Goal: Task Accomplishment & Management: Use online tool/utility

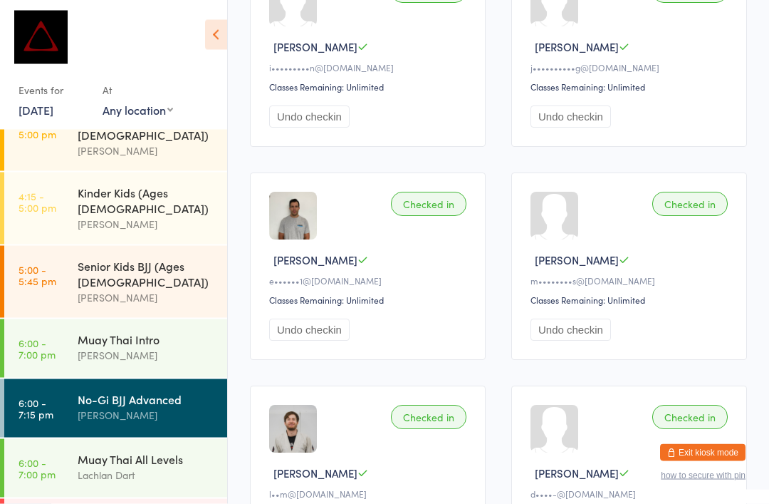
scroll to position [491, 0]
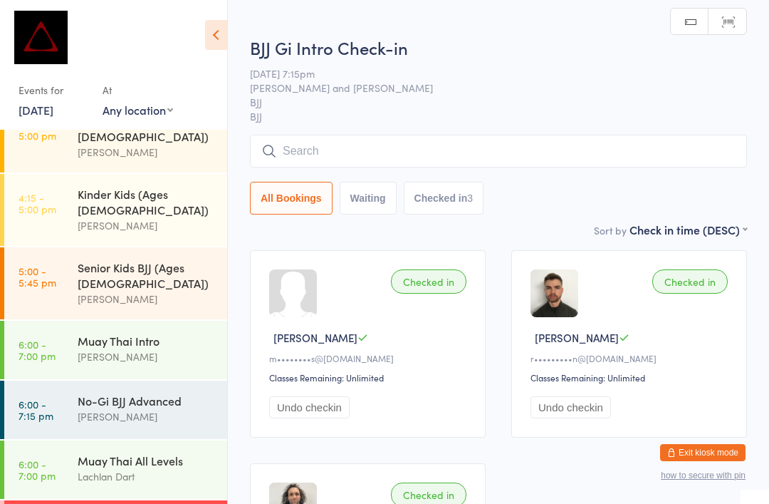
click at [356, 149] on input "search" at bounding box center [498, 151] width 497 height 33
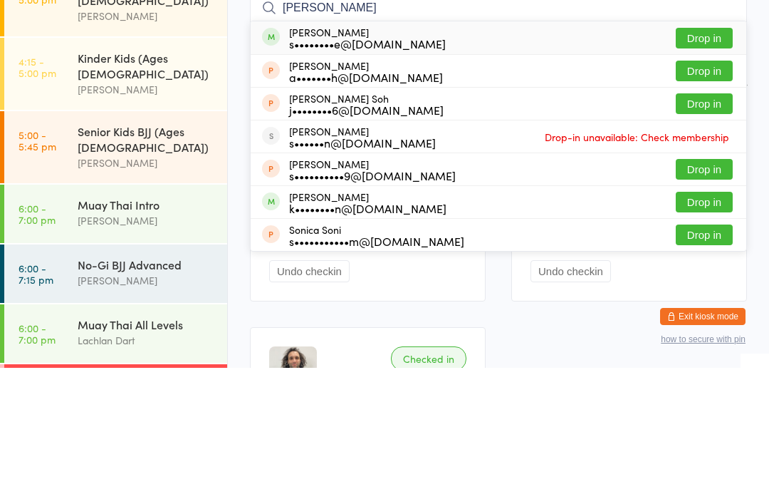
type input "[PERSON_NAME]"
click at [704, 164] on button "Drop in" at bounding box center [704, 174] width 57 height 21
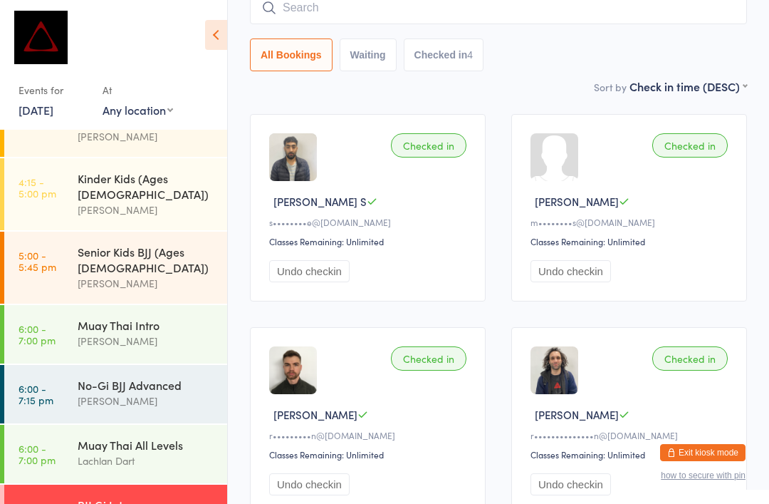
scroll to position [540, 0]
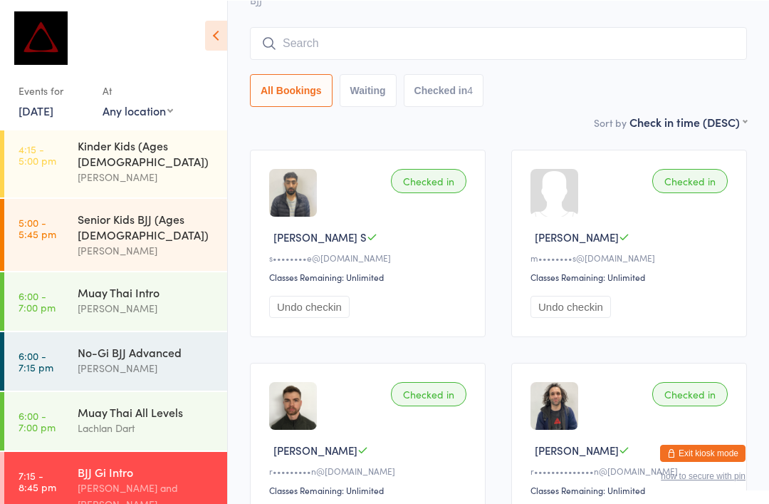
click at [320, 48] on input "search" at bounding box center [498, 42] width 497 height 33
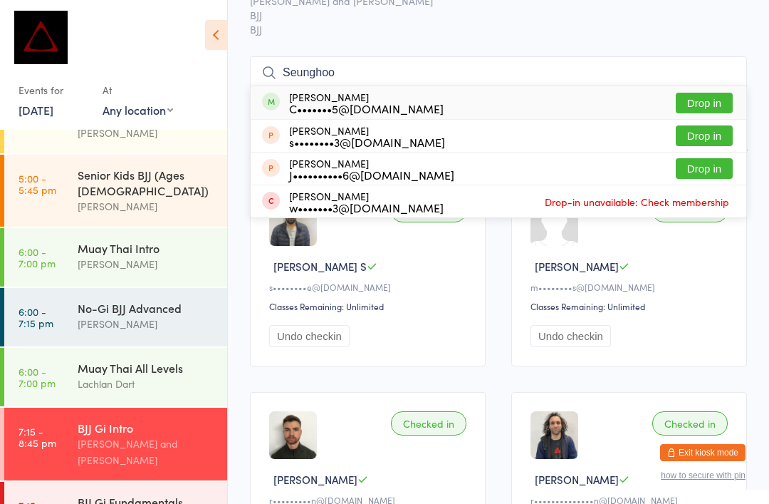
scroll to position [71, 0]
type input "Seunghoo"
click at [700, 100] on button "Drop in" at bounding box center [704, 103] width 57 height 21
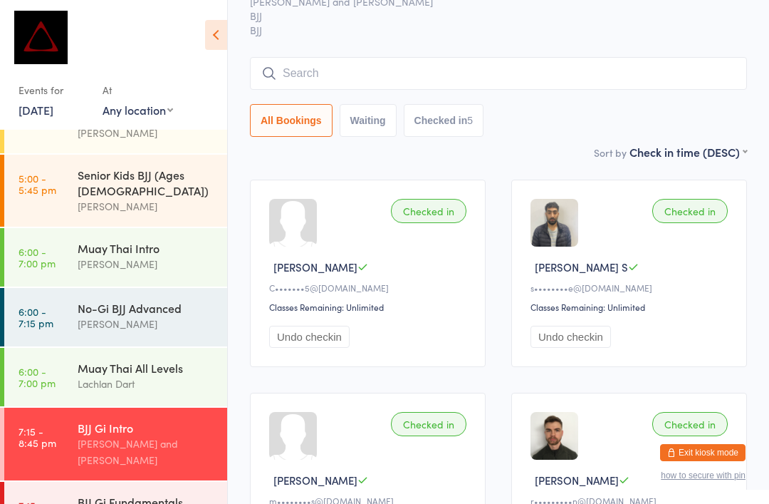
click at [362, 100] on div "All Bookings Waiting Checked in 5" at bounding box center [498, 97] width 497 height 80
click at [420, 75] on input "search" at bounding box center [498, 73] width 497 height 33
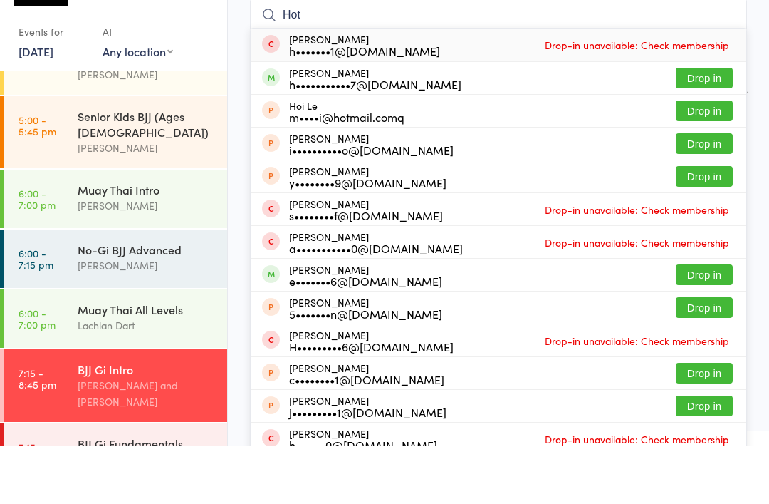
scroll to position [129, 0]
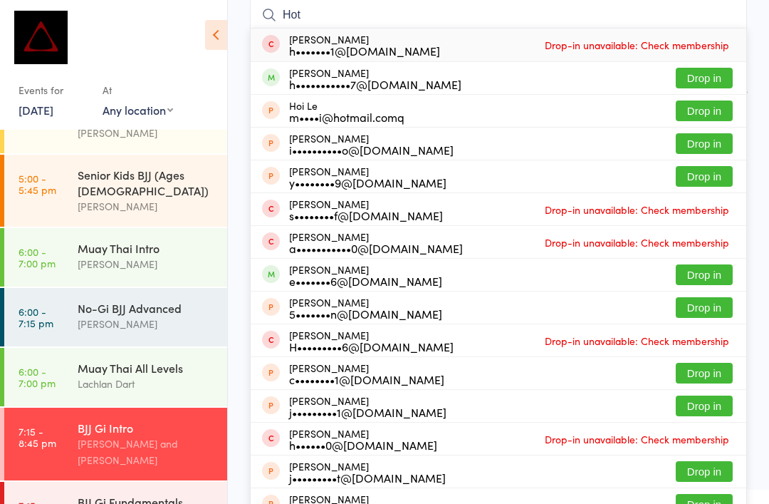
type input "Hot"
click at [709, 69] on button "Drop in" at bounding box center [704, 78] width 57 height 21
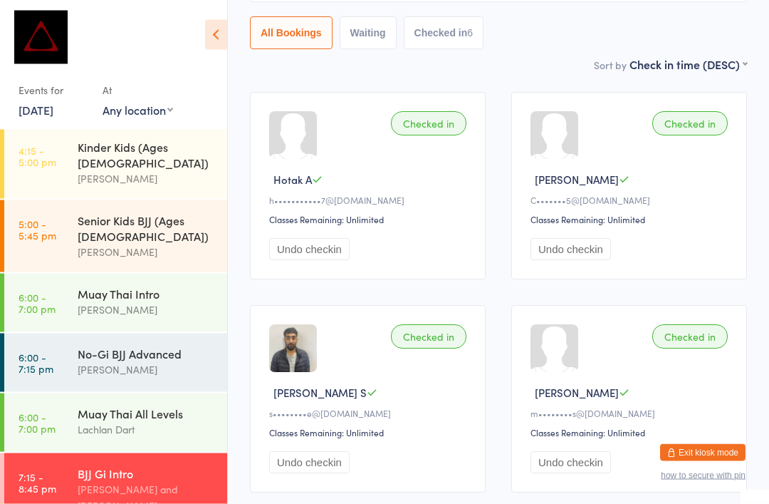
scroll to position [158, 0]
click at [140, 345] on html "You have now entered Kiosk Mode. Members will be able to check themselves in us…" at bounding box center [384, 94] width 769 height 504
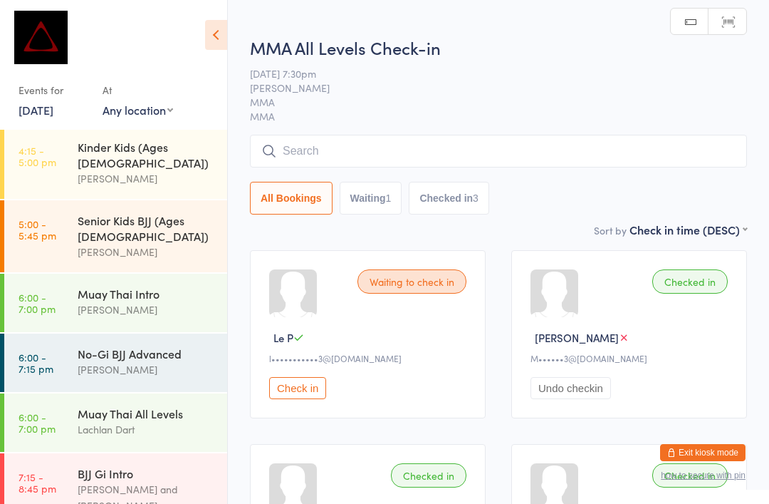
click at [583, 166] on input "search" at bounding box center [498, 151] width 497 height 33
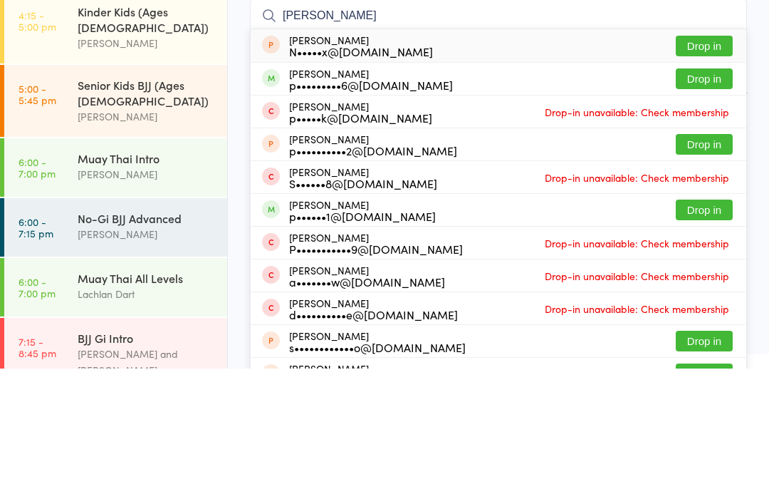
type input "[PERSON_NAME]"
click at [718, 204] on button "Drop in" at bounding box center [704, 214] width 57 height 21
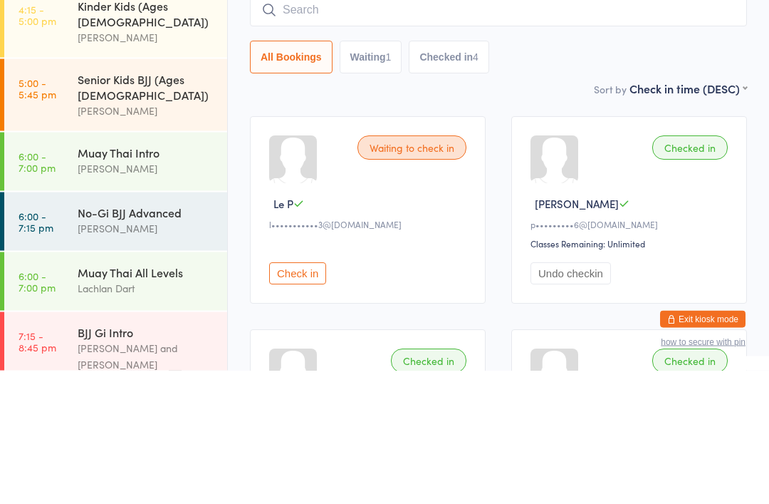
scroll to position [538, 0]
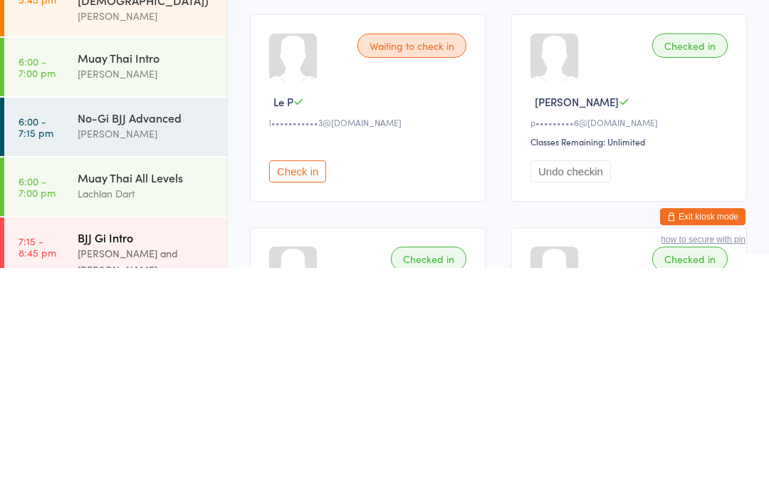
click at [58, 453] on link "7:15 - 8:45 pm BJJ Gi Intro [PERSON_NAME] and [PERSON_NAME]" at bounding box center [115, 489] width 223 height 73
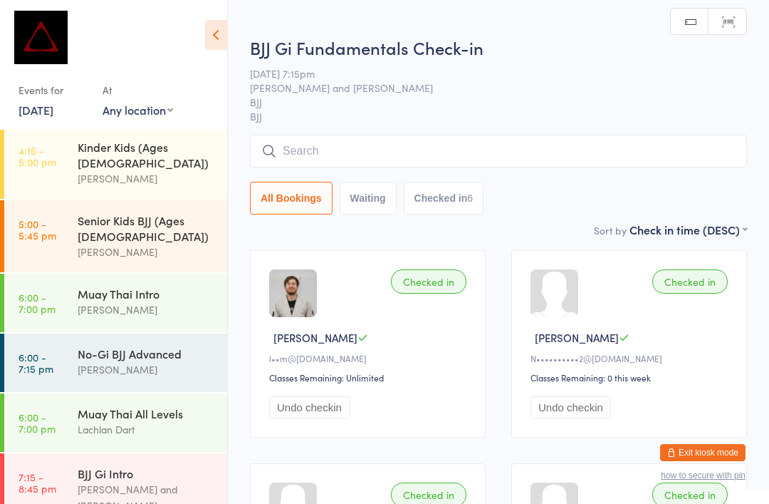
click at [343, 151] on input "search" at bounding box center [498, 151] width 497 height 33
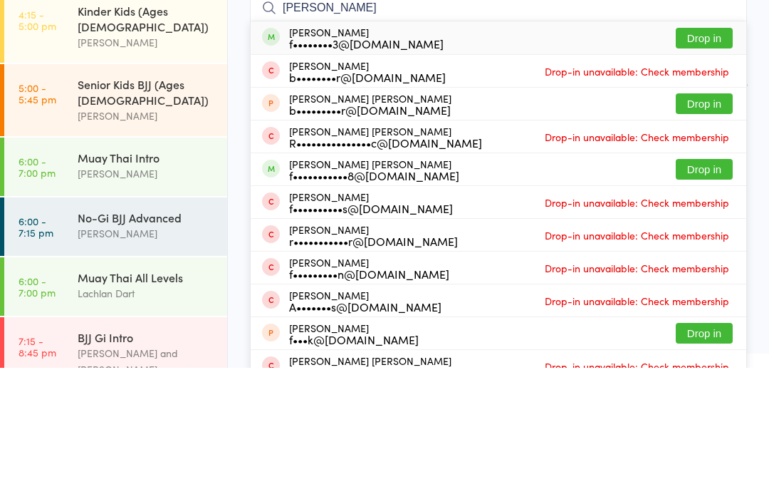
type input "[PERSON_NAME]"
click at [687, 164] on button "Drop in" at bounding box center [704, 174] width 57 height 21
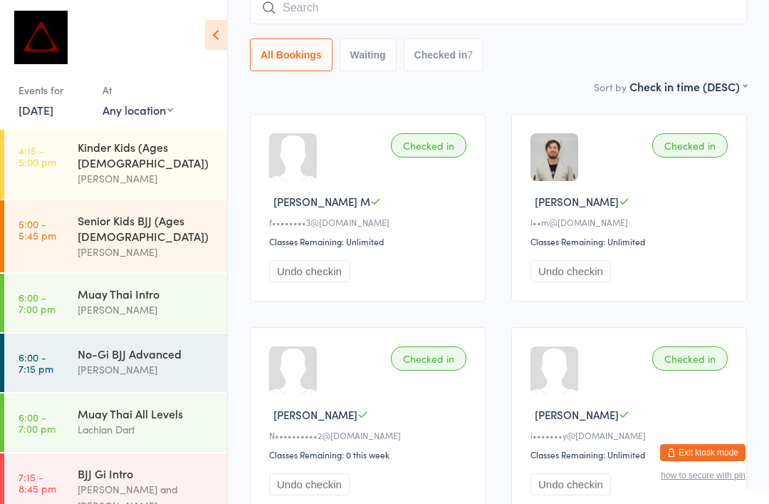
click at [301, 6] on input "search" at bounding box center [498, 7] width 497 height 33
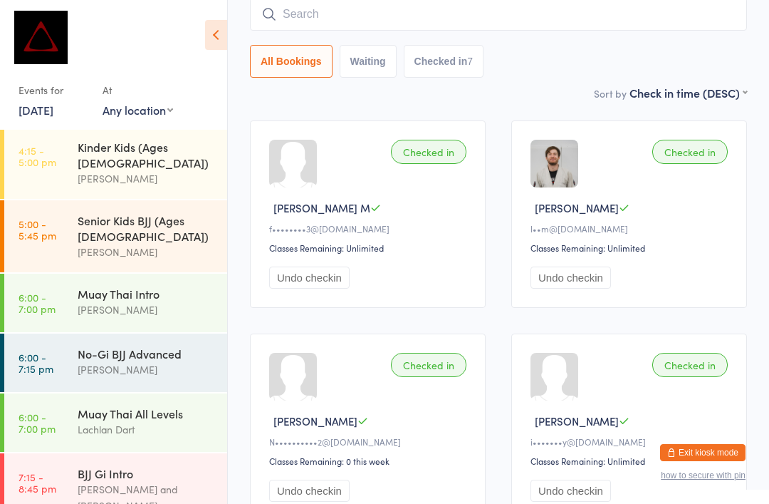
scroll to position [129, 0]
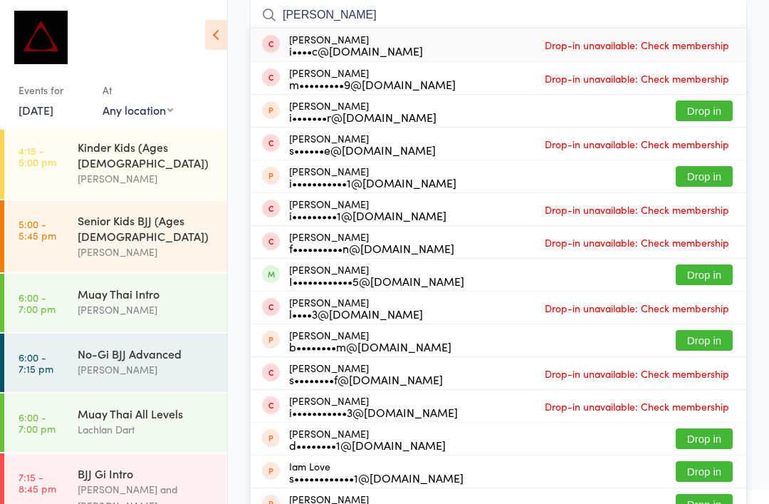
type input "[PERSON_NAME]"
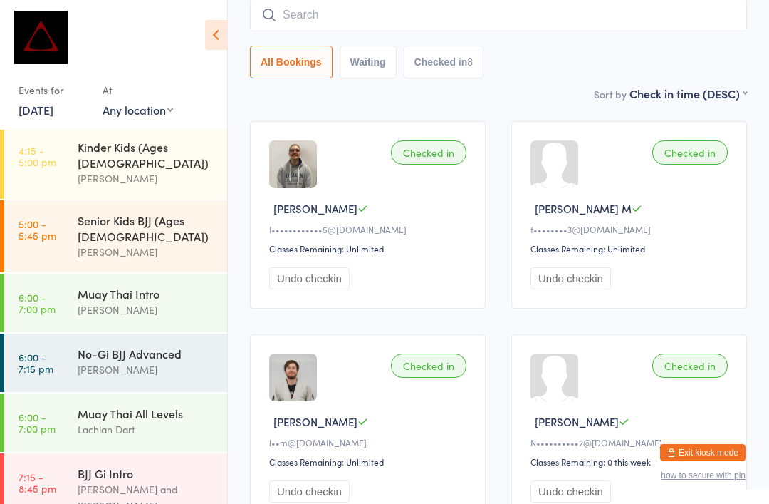
click at [377, 17] on input "search" at bounding box center [498, 15] width 497 height 33
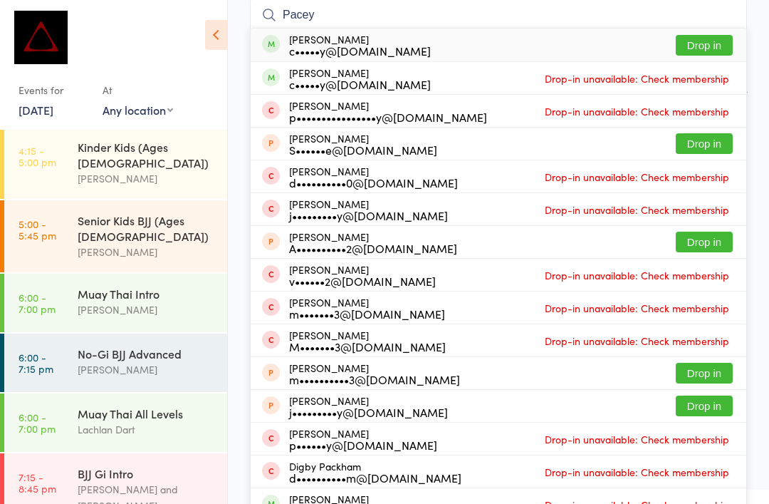
type input "Pacey"
click at [719, 45] on button "Drop in" at bounding box center [704, 45] width 57 height 21
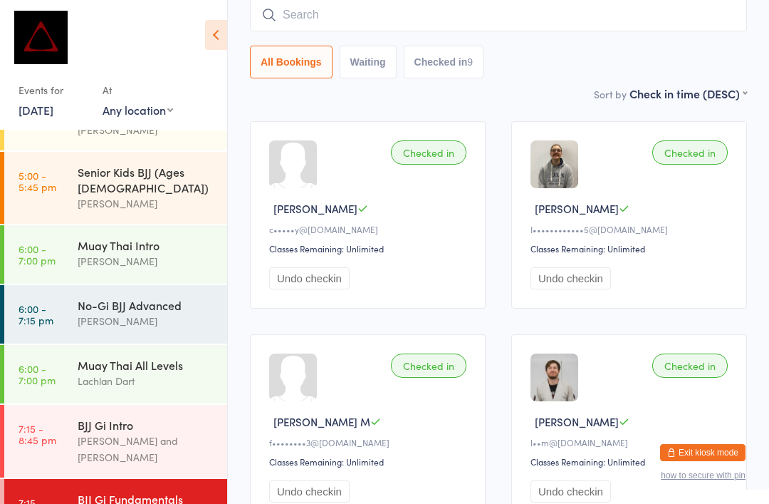
scroll to position [583, 0]
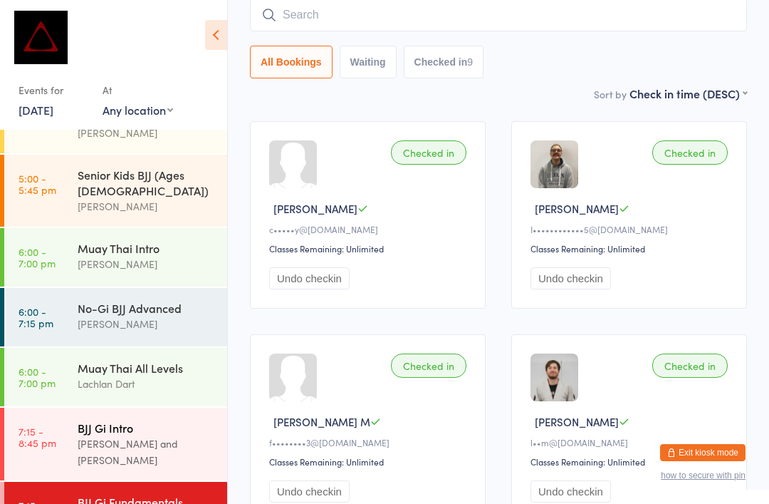
click at [170, 435] on div "[PERSON_NAME] and [PERSON_NAME]" at bounding box center [146, 451] width 137 height 33
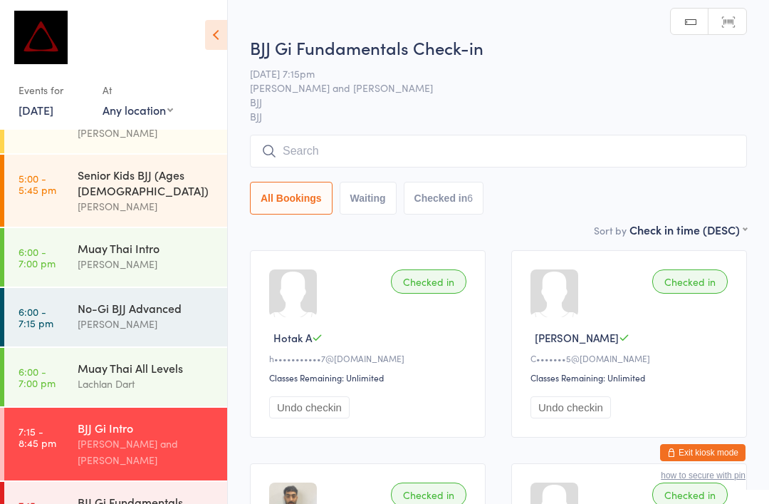
click at [334, 152] on input "search" at bounding box center [498, 151] width 497 height 33
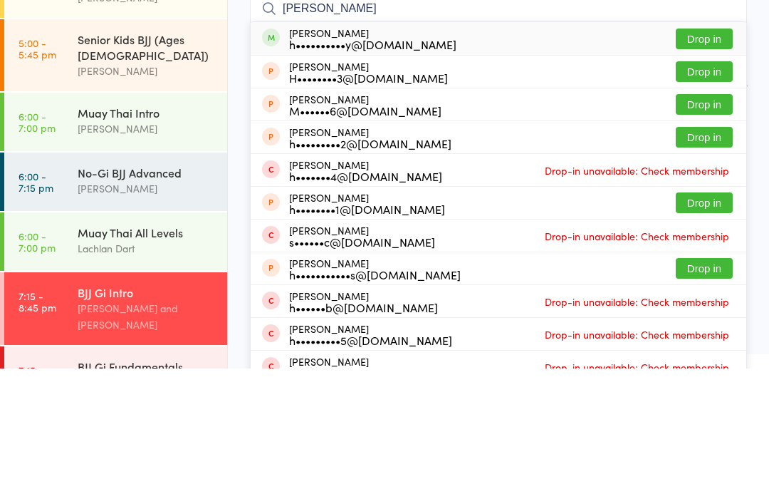
type input "[PERSON_NAME]"
click at [712, 164] on button "Drop in" at bounding box center [704, 174] width 57 height 21
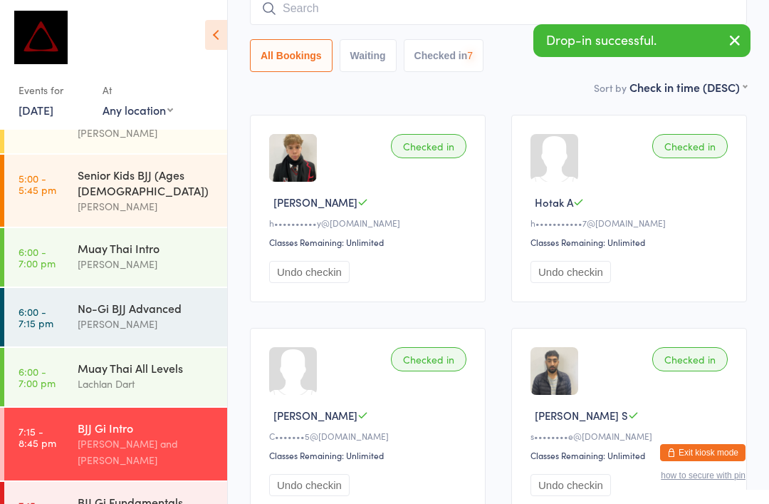
click at [416, 12] on input "search" at bounding box center [498, 8] width 497 height 33
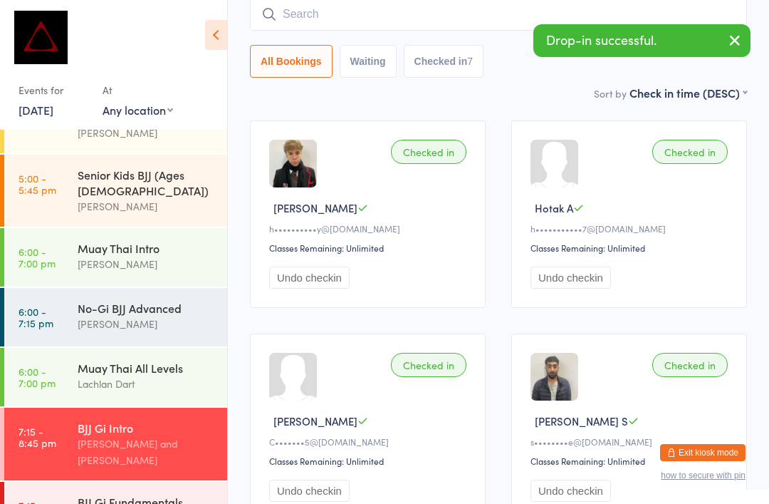
scroll to position [129, 0]
type input "Jada c"
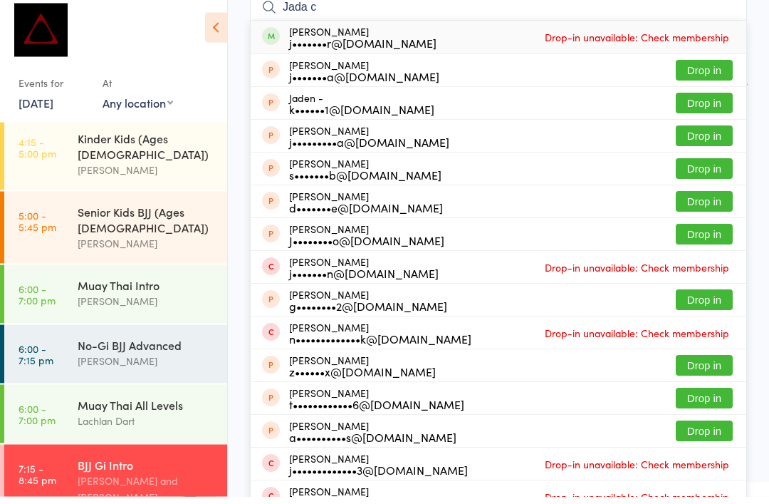
scroll to position [538, 0]
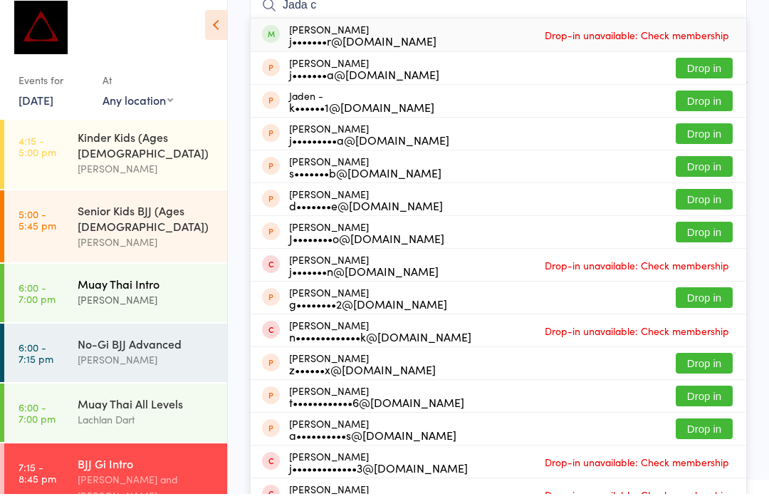
click at [162, 286] on div "Muay Thai Intro" at bounding box center [146, 294] width 137 height 16
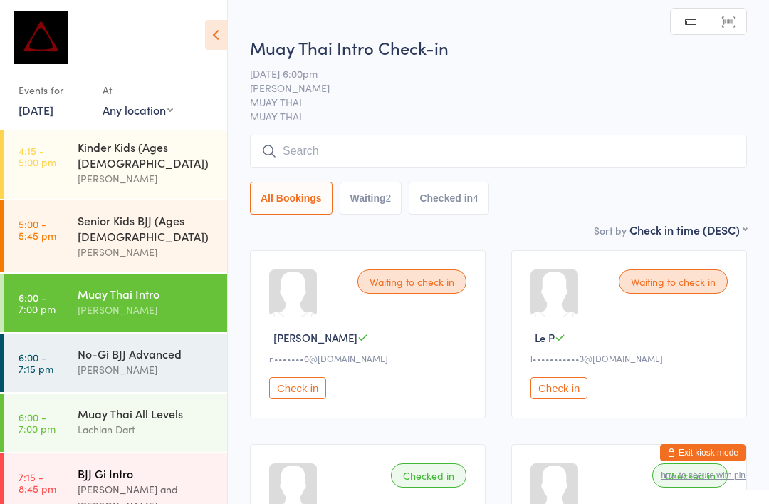
click at [148, 481] on div "[PERSON_NAME] and [PERSON_NAME]" at bounding box center [146, 497] width 137 height 33
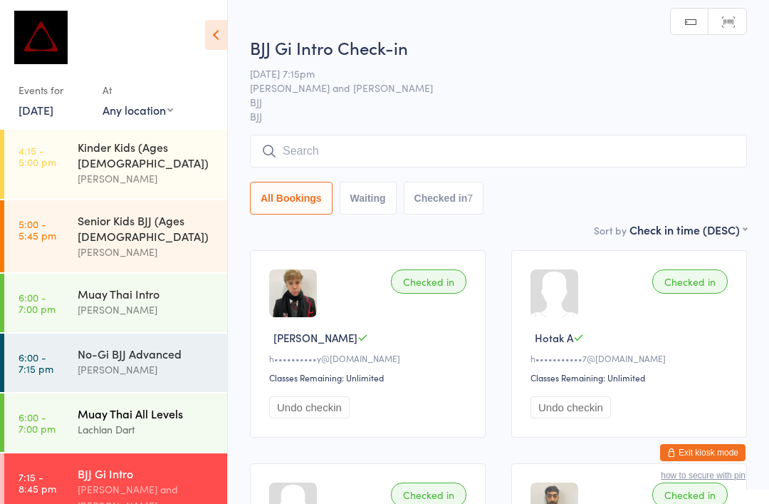
click at [158, 421] on div "Lachlan Dart" at bounding box center [146, 429] width 137 height 16
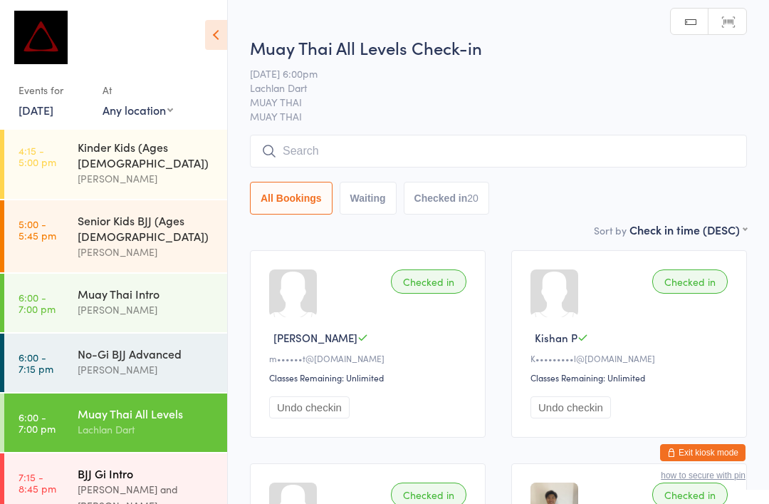
click at [162, 465] on div "BJJ Gi Intro" at bounding box center [146, 473] width 137 height 16
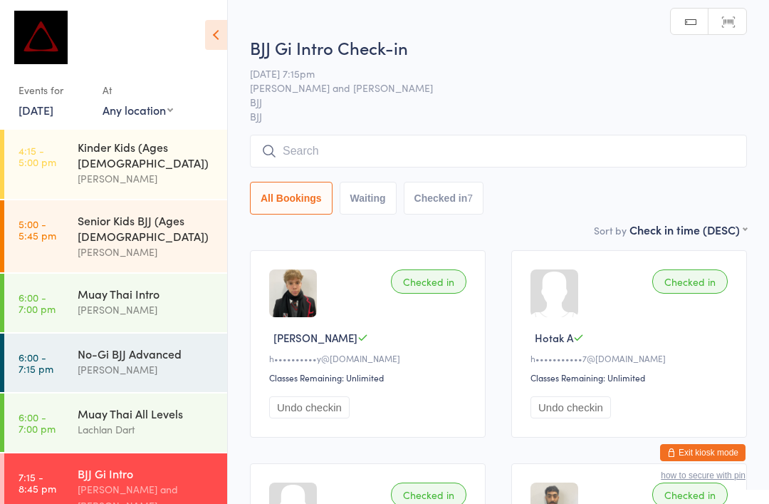
click at [427, 157] on input "search" at bounding box center [498, 151] width 497 height 33
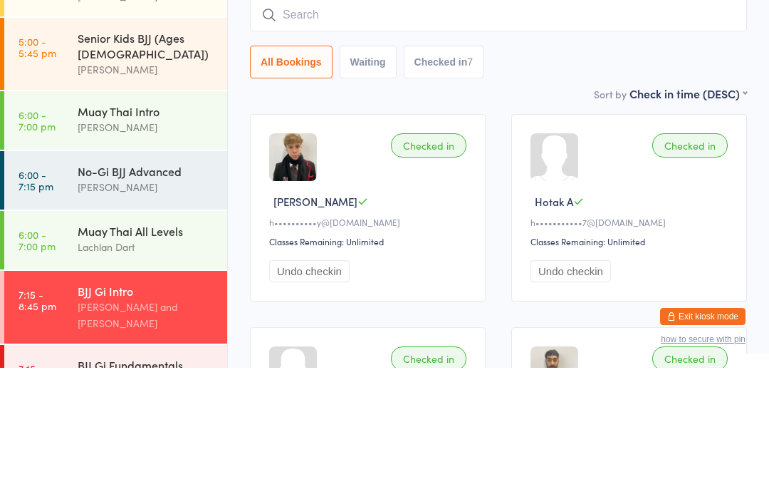
scroll to position [583, 0]
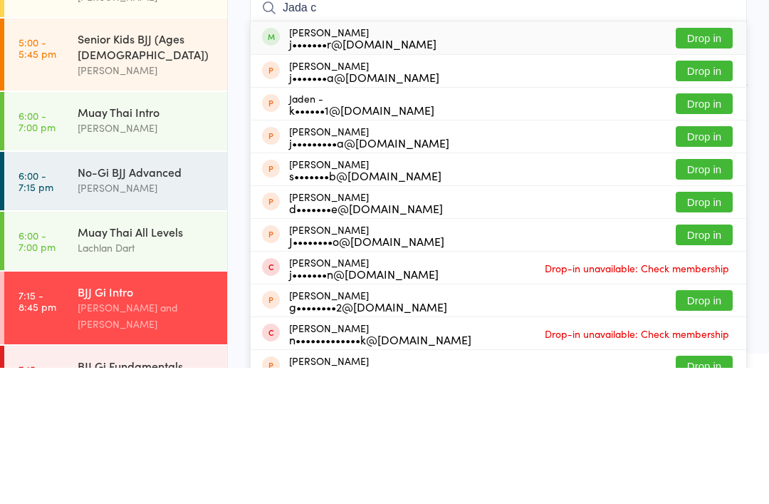
type input "Jada c"
click at [716, 164] on button "Drop in" at bounding box center [704, 174] width 57 height 21
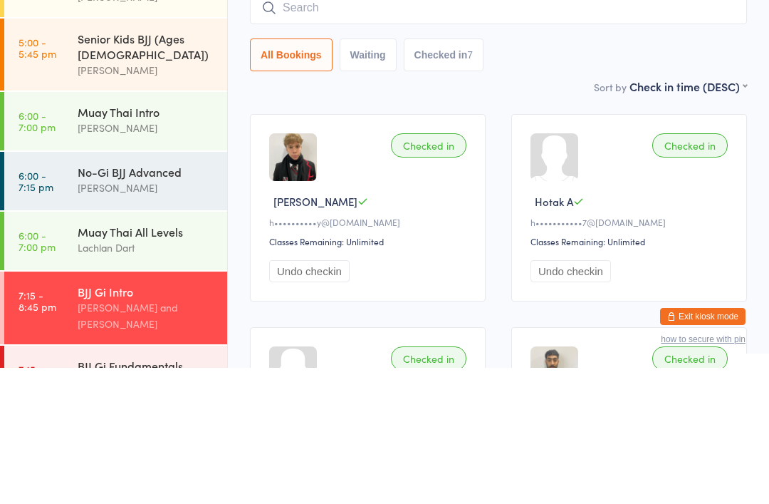
scroll to position [136, 0]
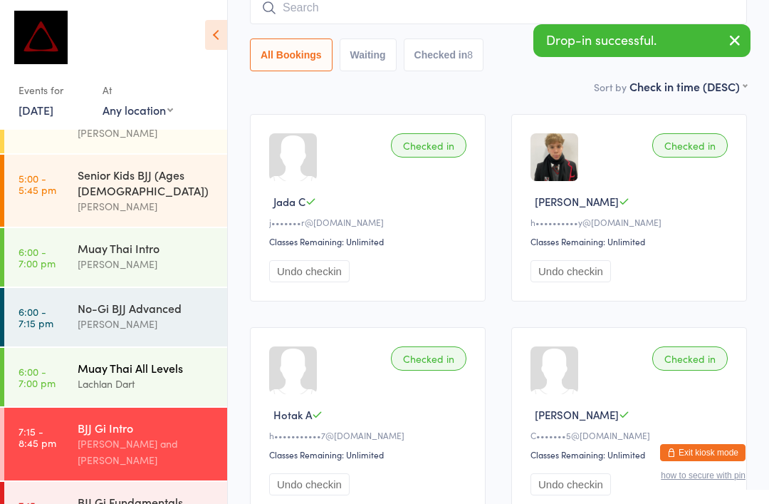
click at [176, 348] on div "Muay Thai All Levels Lachlan Dart" at bounding box center [153, 376] width 150 height 56
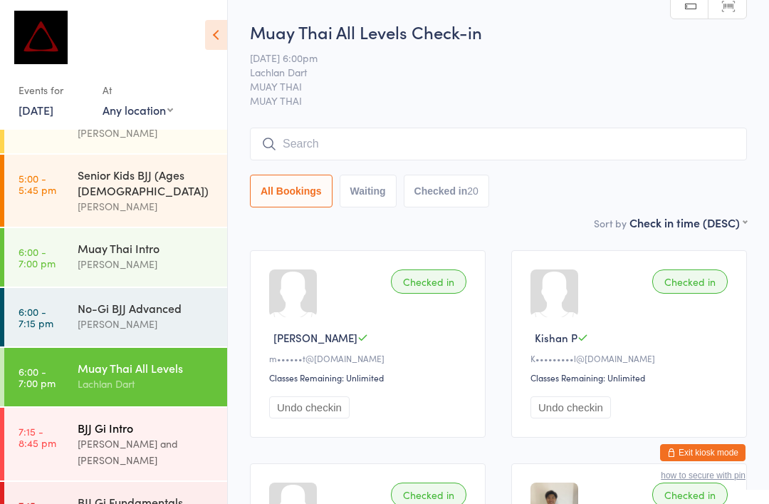
click at [147, 435] on div "[PERSON_NAME] and [PERSON_NAME]" at bounding box center [146, 451] width 137 height 33
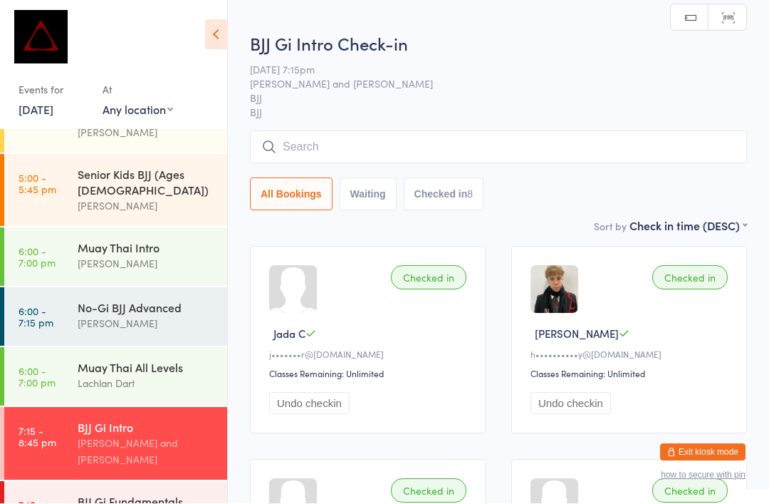
click at [397, 147] on input "search" at bounding box center [498, 147] width 497 height 33
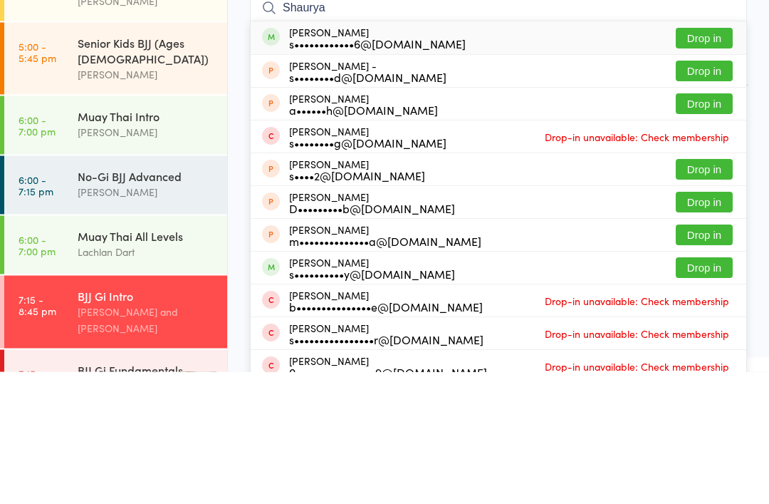
type input "Shaurya"
click at [697, 160] on button "Drop in" at bounding box center [704, 170] width 57 height 21
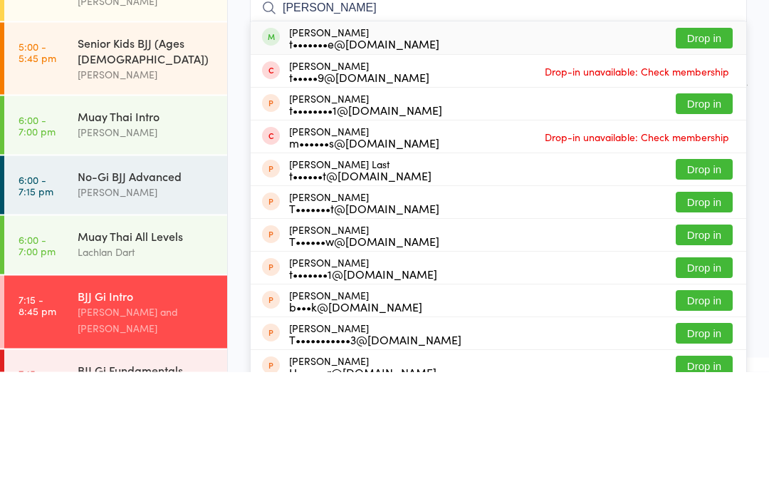
type input "[PERSON_NAME]"
click at [701, 160] on button "Drop in" at bounding box center [704, 170] width 57 height 21
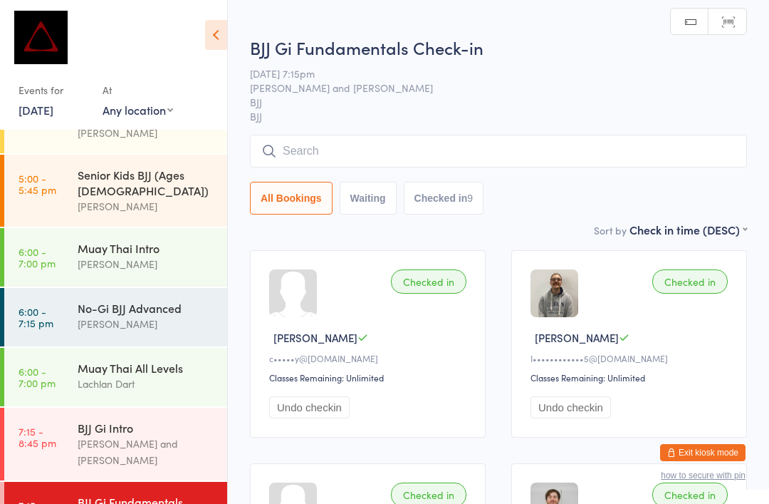
click at [329, 145] on input "search" at bounding box center [498, 151] width 497 height 33
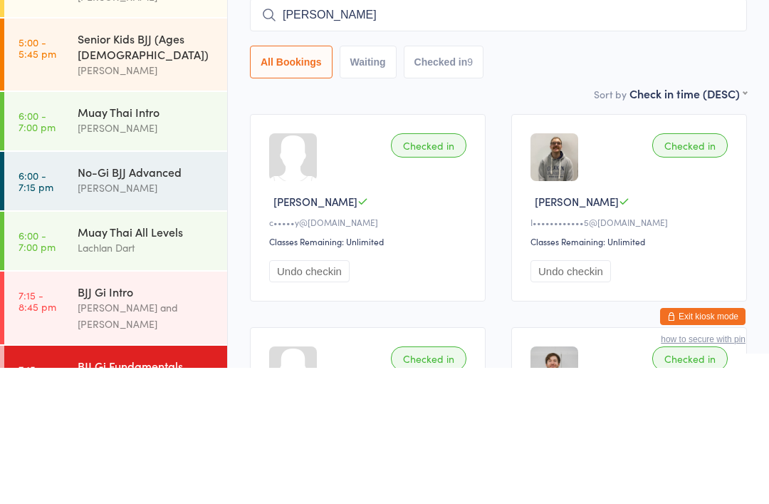
type input "[PERSON_NAME]"
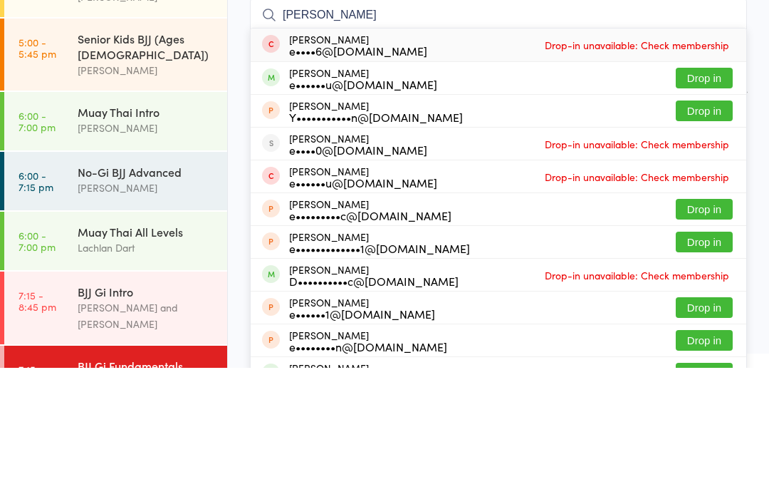
click at [702, 204] on button "Drop in" at bounding box center [704, 214] width 57 height 21
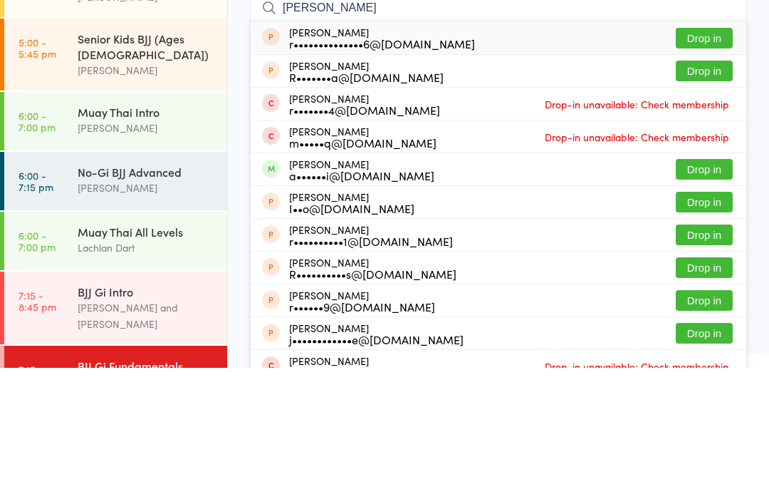
type input "[PERSON_NAME]"
click at [715, 295] on button "Drop in" at bounding box center [704, 305] width 57 height 21
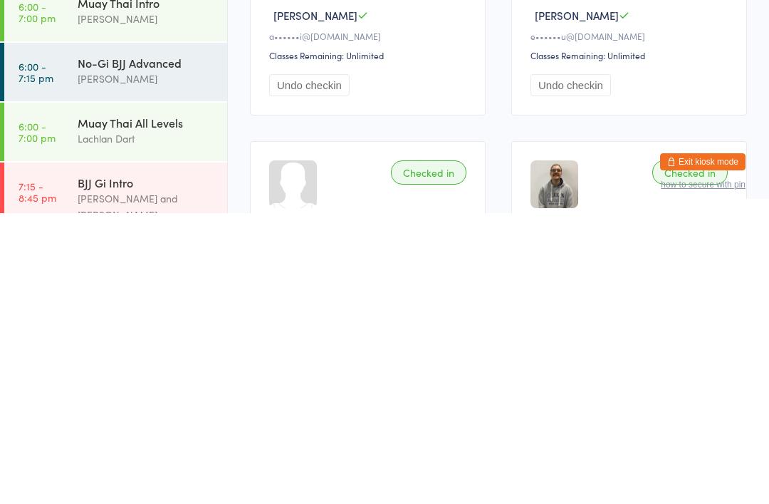
scroll to position [72, 0]
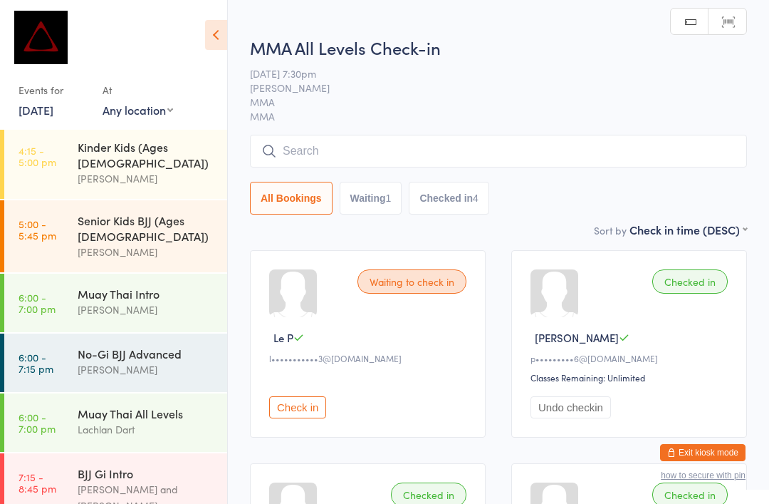
click at [360, 143] on input "search" at bounding box center [498, 151] width 497 height 33
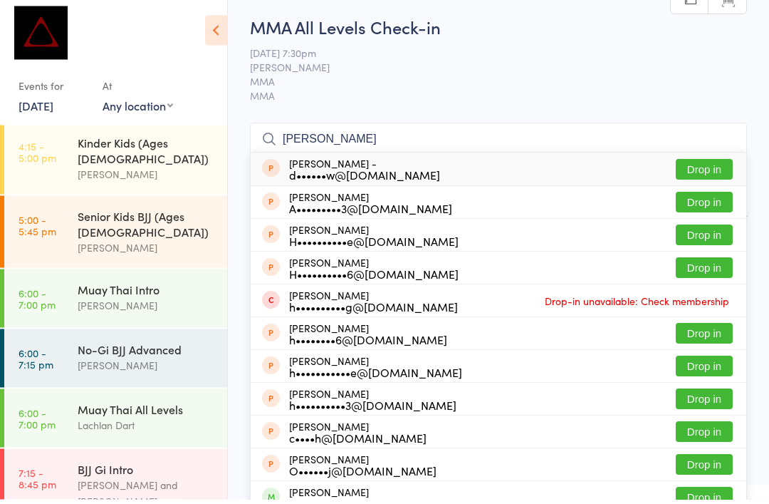
type input "[PERSON_NAME]"
click at [691, 204] on button "Drop in" at bounding box center [704, 207] width 57 height 21
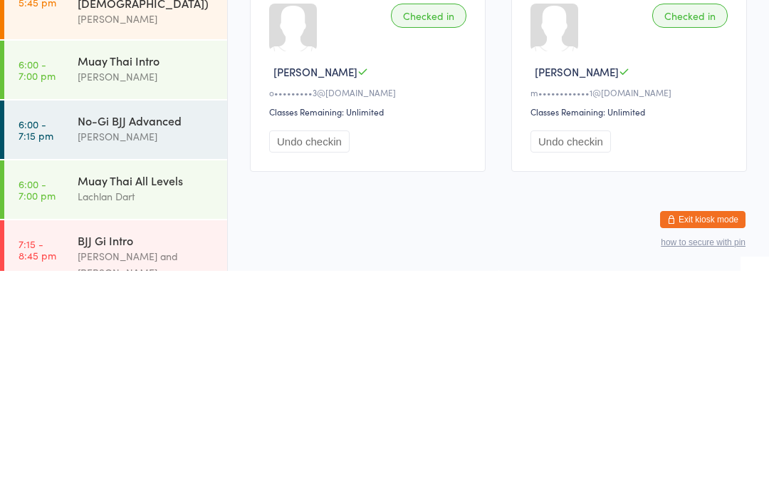
scroll to position [16, 0]
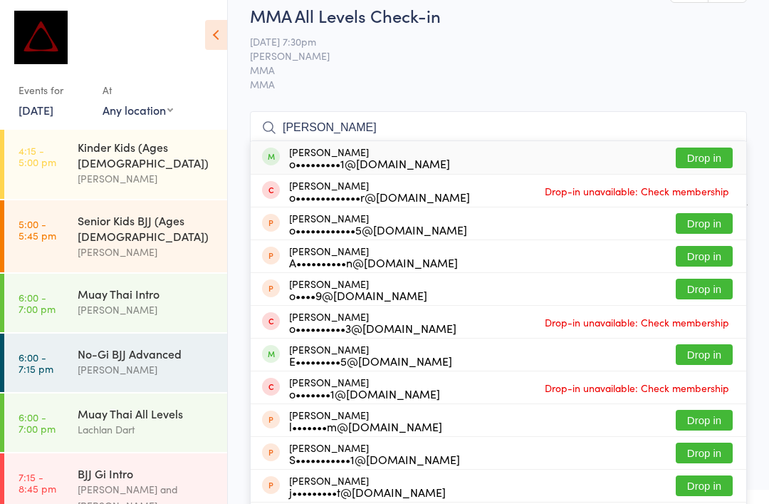
type input "[PERSON_NAME]"
click at [714, 165] on button "Drop in" at bounding box center [704, 157] width 57 height 21
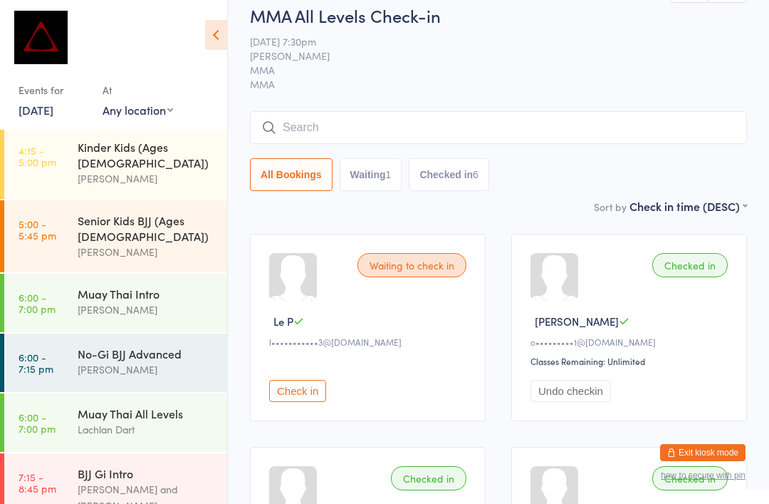
click at [291, 402] on button "Check in" at bounding box center [297, 391] width 57 height 22
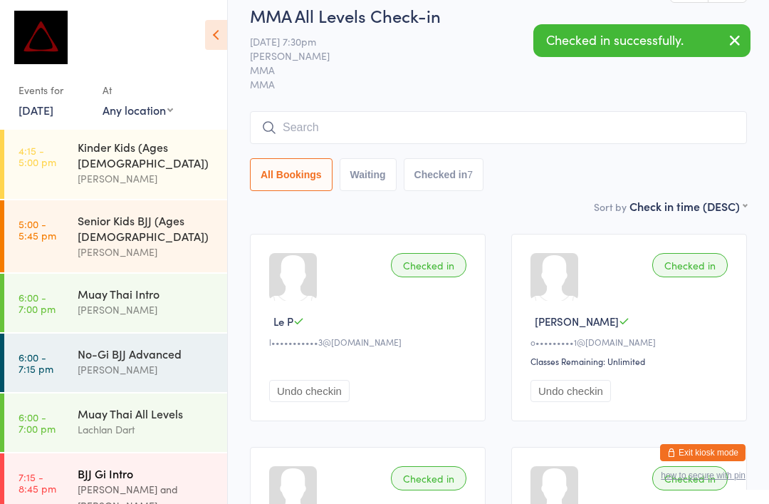
click at [102, 465] on div "BJJ Gi Intro" at bounding box center [146, 473] width 137 height 16
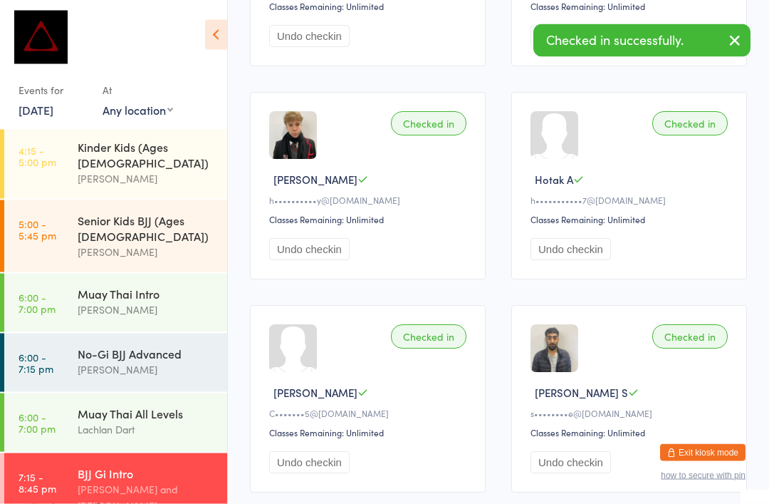
scroll to position [584, 0]
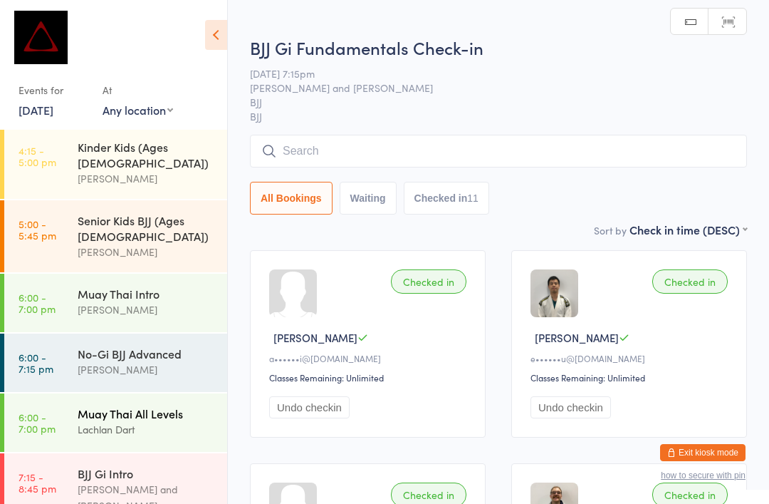
click at [89, 405] on div "Muay Thai All Levels" at bounding box center [146, 413] width 137 height 16
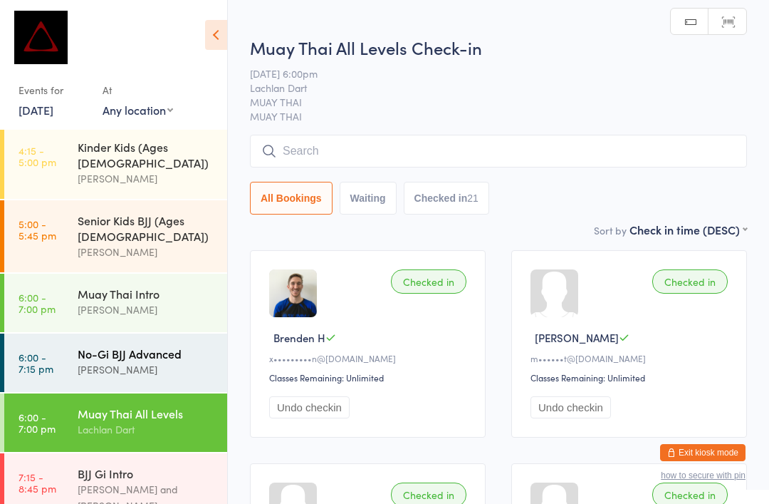
click at [86, 345] on div "No-Gi BJJ Advanced" at bounding box center [146, 353] width 137 height 16
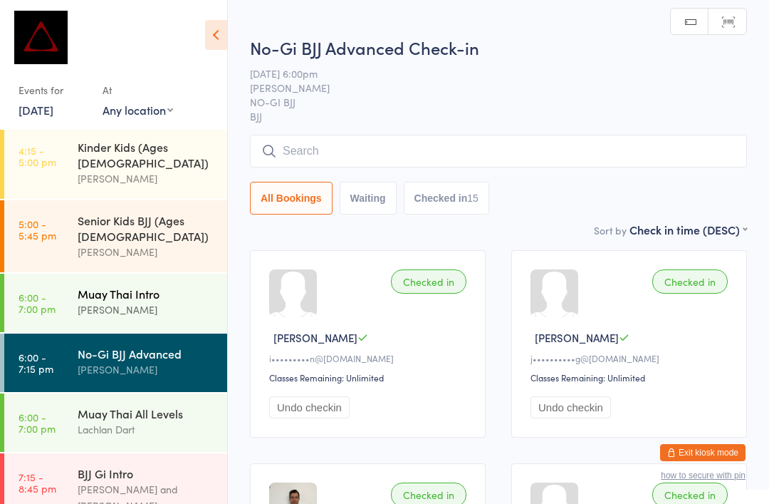
click at [84, 286] on div "Muay Thai Intro" at bounding box center [146, 294] width 137 height 16
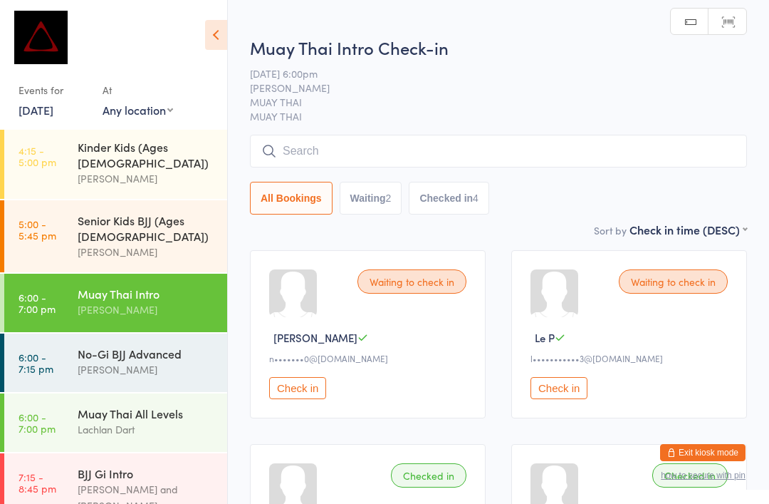
click at [561, 393] on button "Check in" at bounding box center [559, 388] width 57 height 22
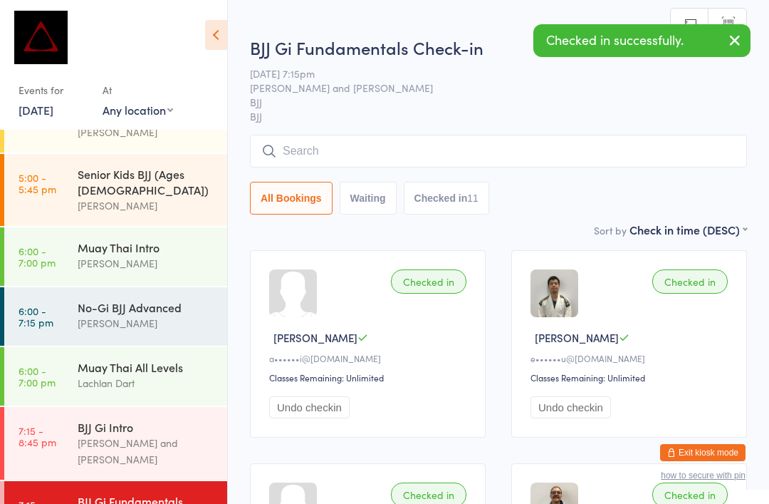
scroll to position [583, 0]
